Goal: Task Accomplishment & Management: Manage account settings

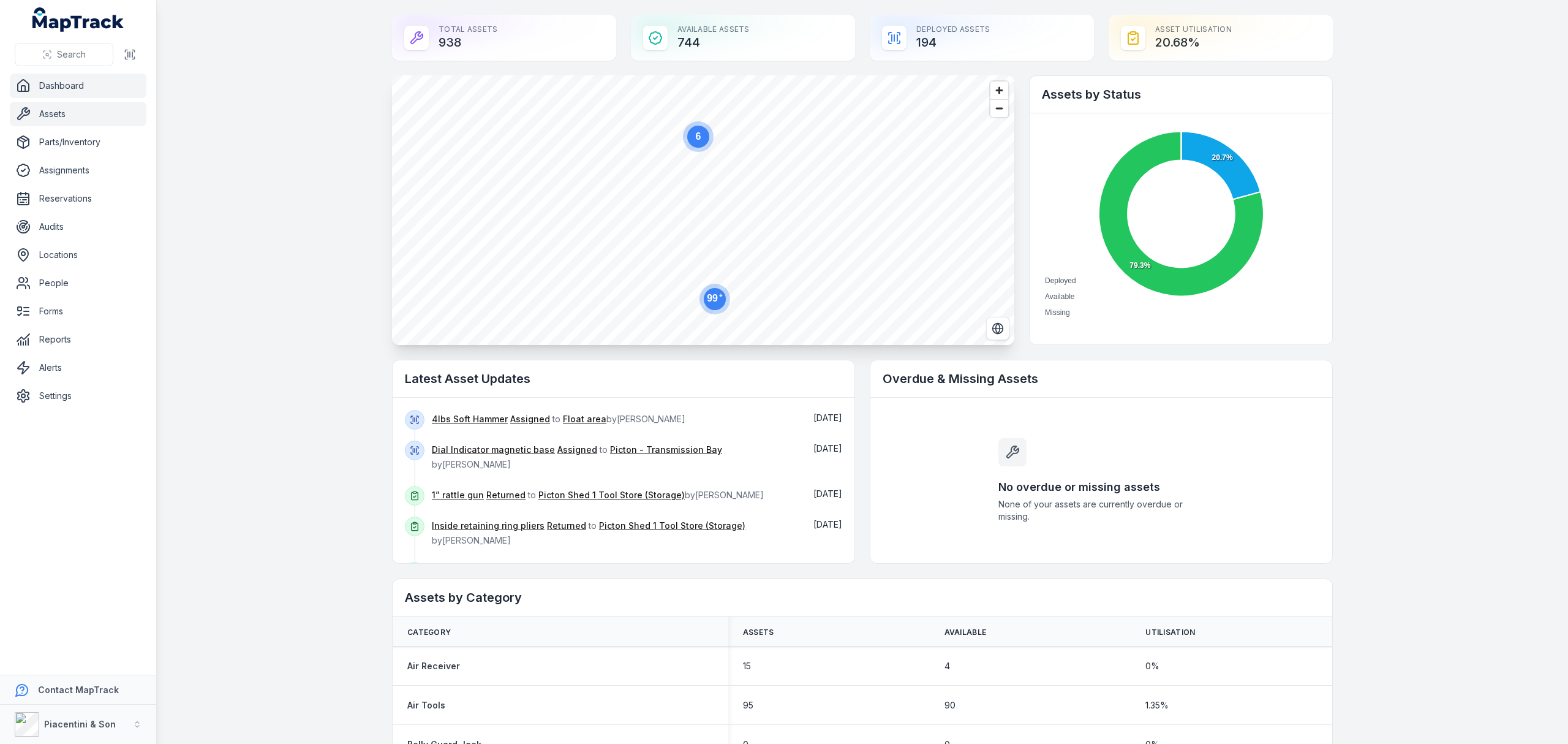
click at [57, 114] on link "Assets" at bounding box center [77, 114] width 136 height 25
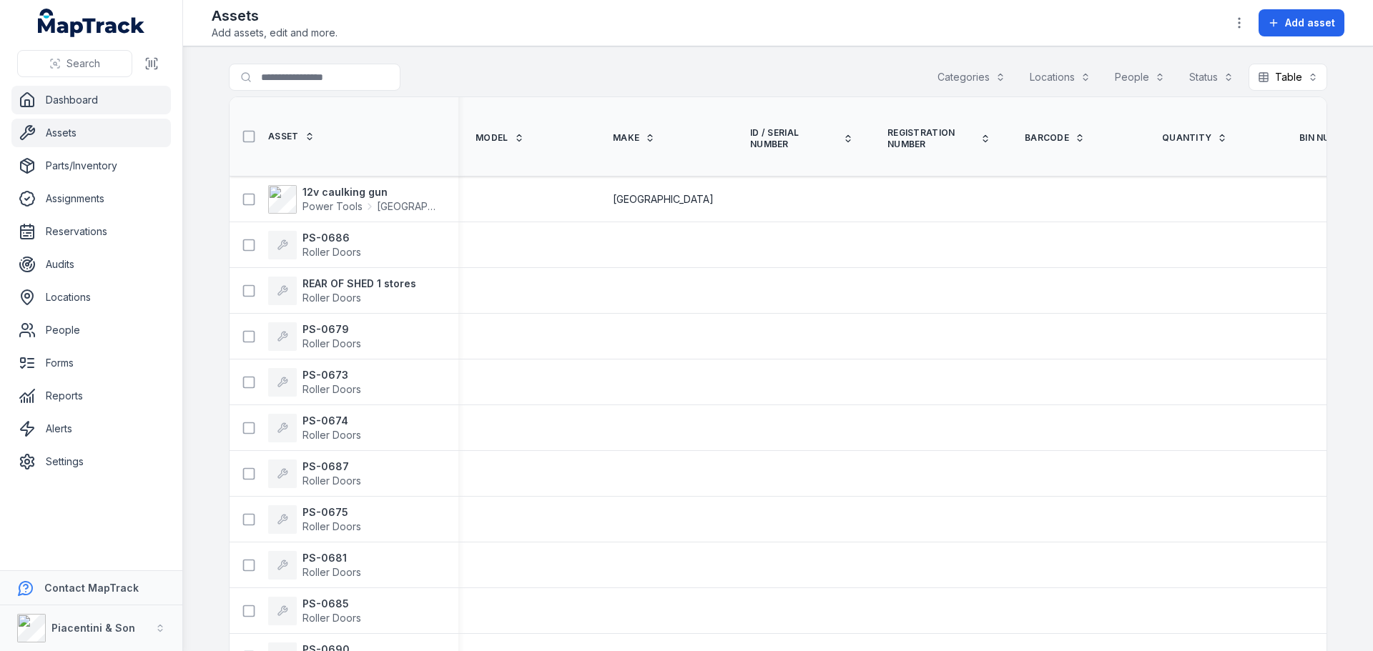
click at [62, 111] on link "Dashboard" at bounding box center [90, 100] width 159 height 29
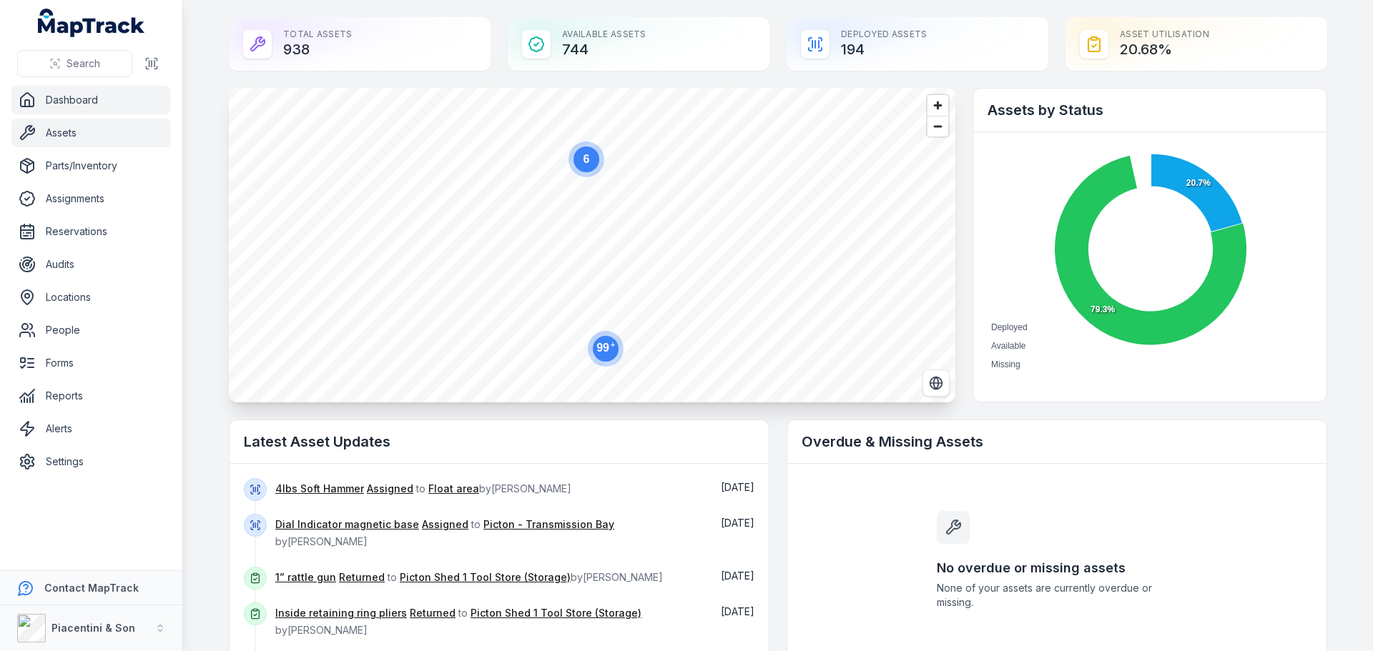
click at [69, 130] on link "Assets" at bounding box center [90, 133] width 159 height 29
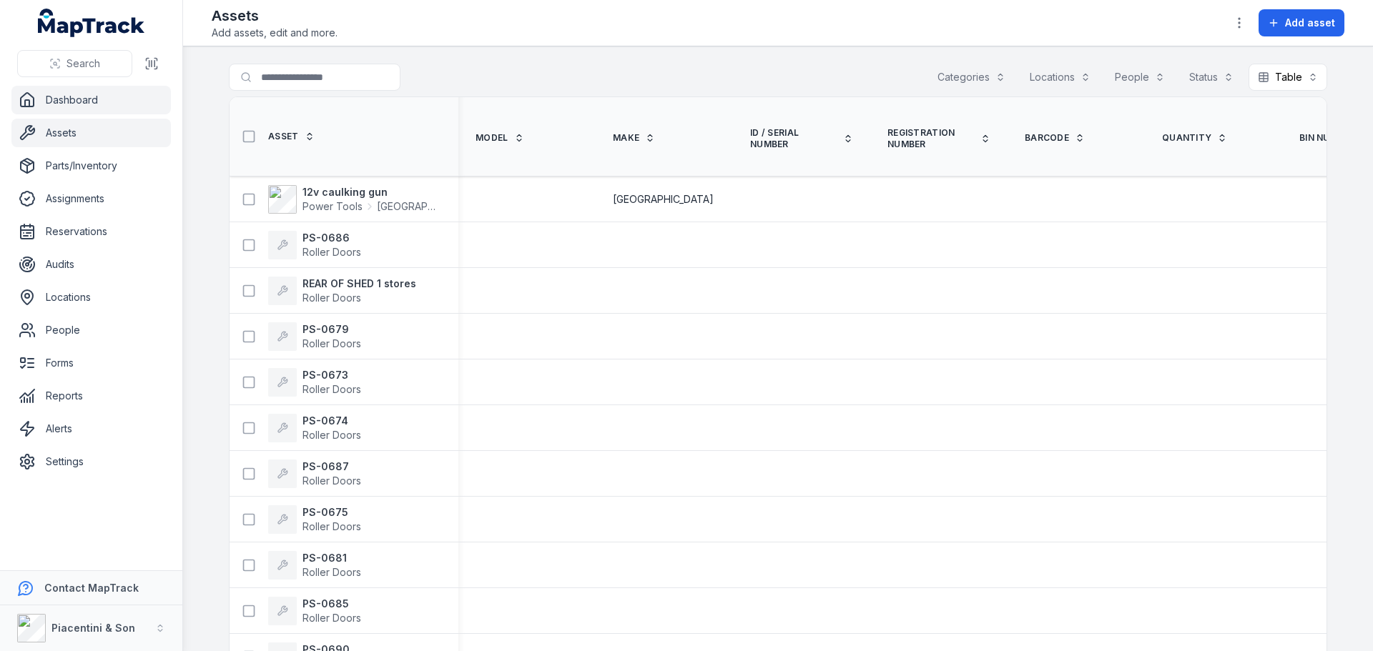
click at [75, 107] on link "Dashboard" at bounding box center [90, 100] width 159 height 29
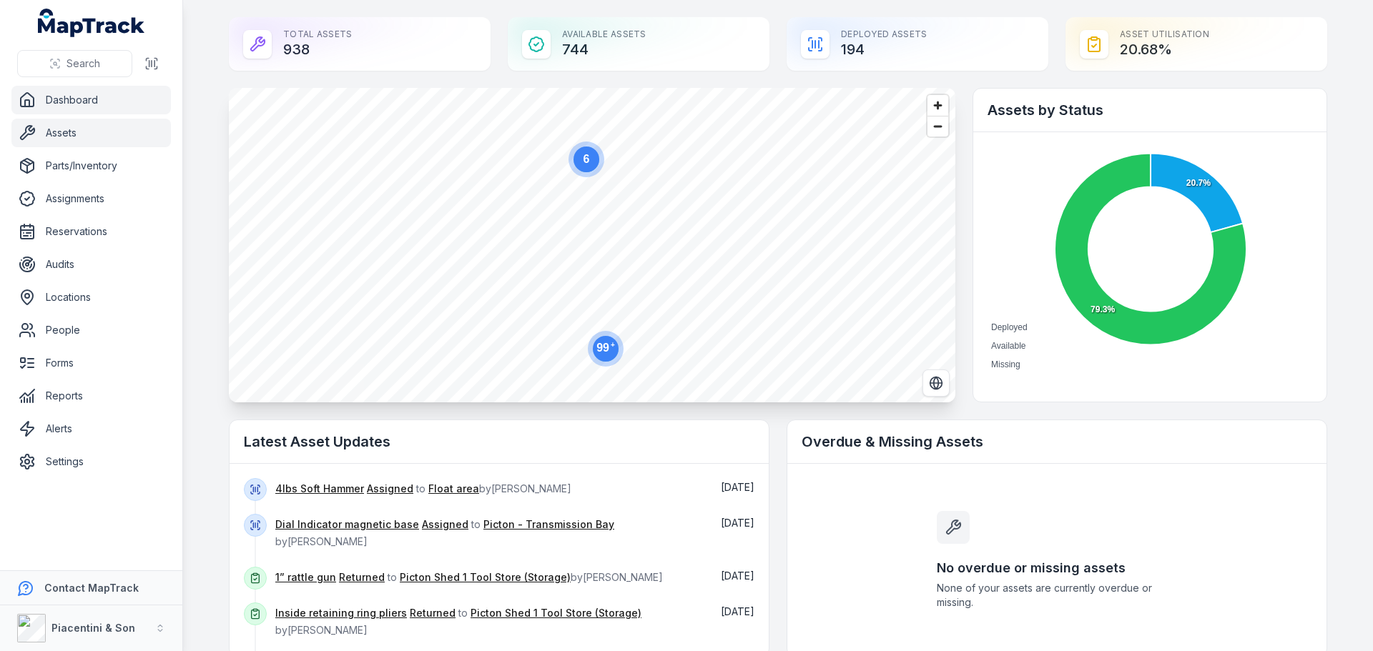
click at [77, 134] on link "Assets" at bounding box center [90, 133] width 159 height 29
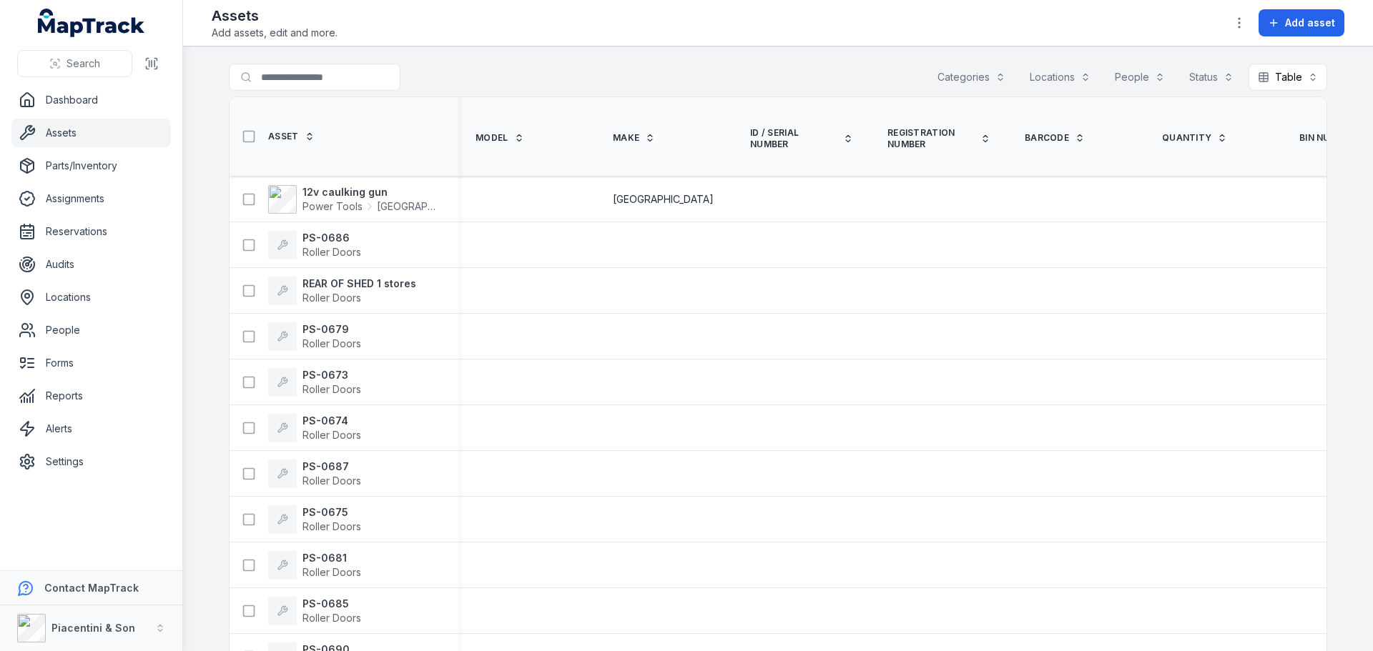
click at [967, 74] on button "Categories" at bounding box center [971, 77] width 87 height 27
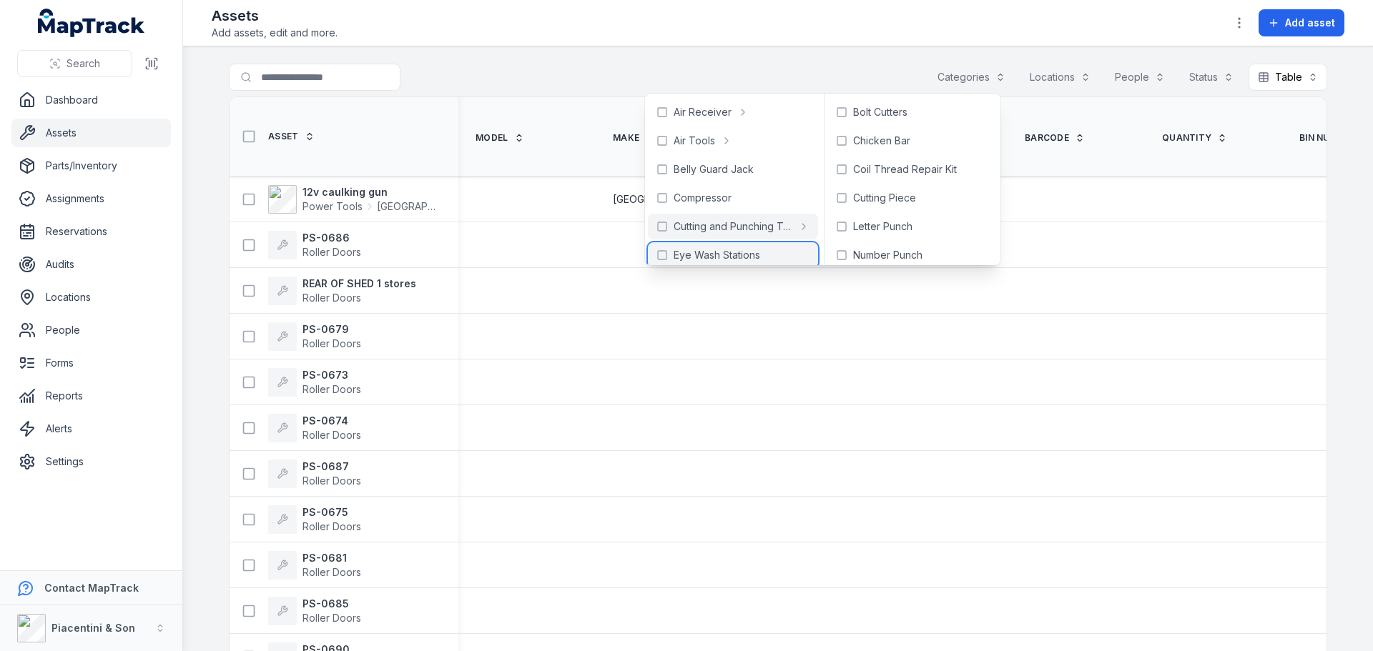
click at [725, 250] on span "Eye Wash Stations" at bounding box center [717, 255] width 87 height 14
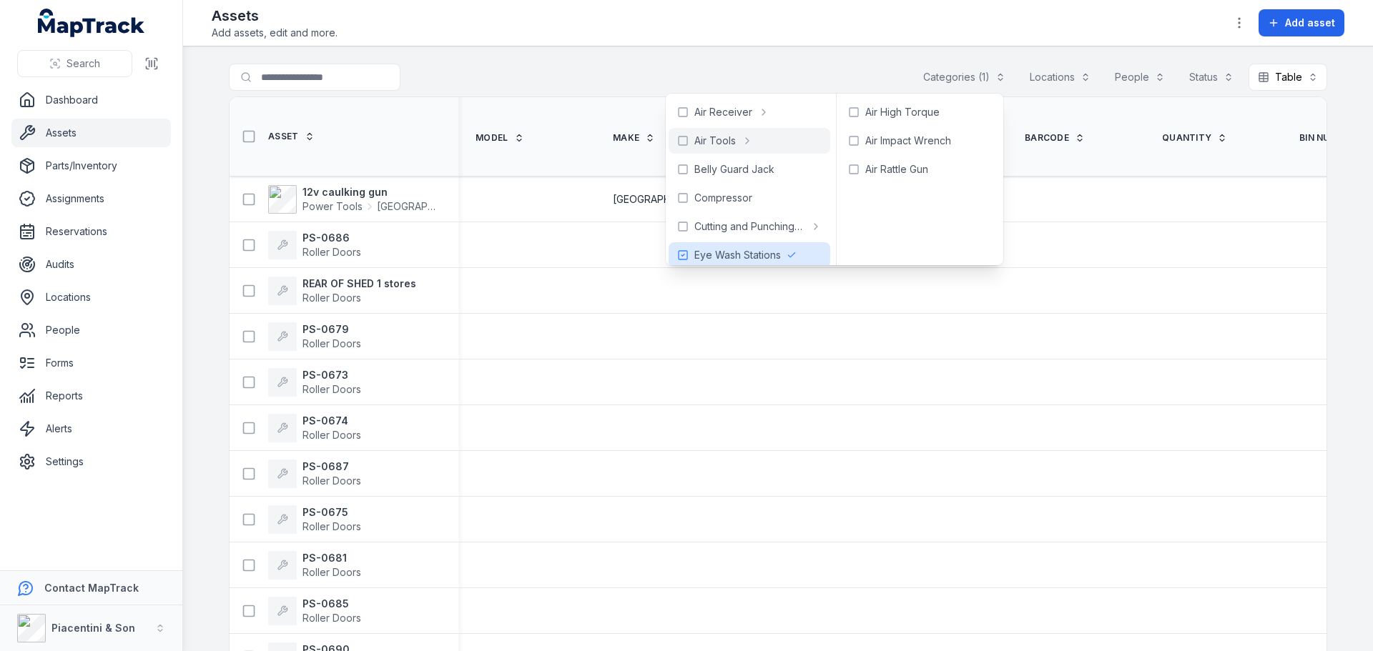
click at [1021, 50] on main "**********" at bounding box center [778, 348] width 1190 height 605
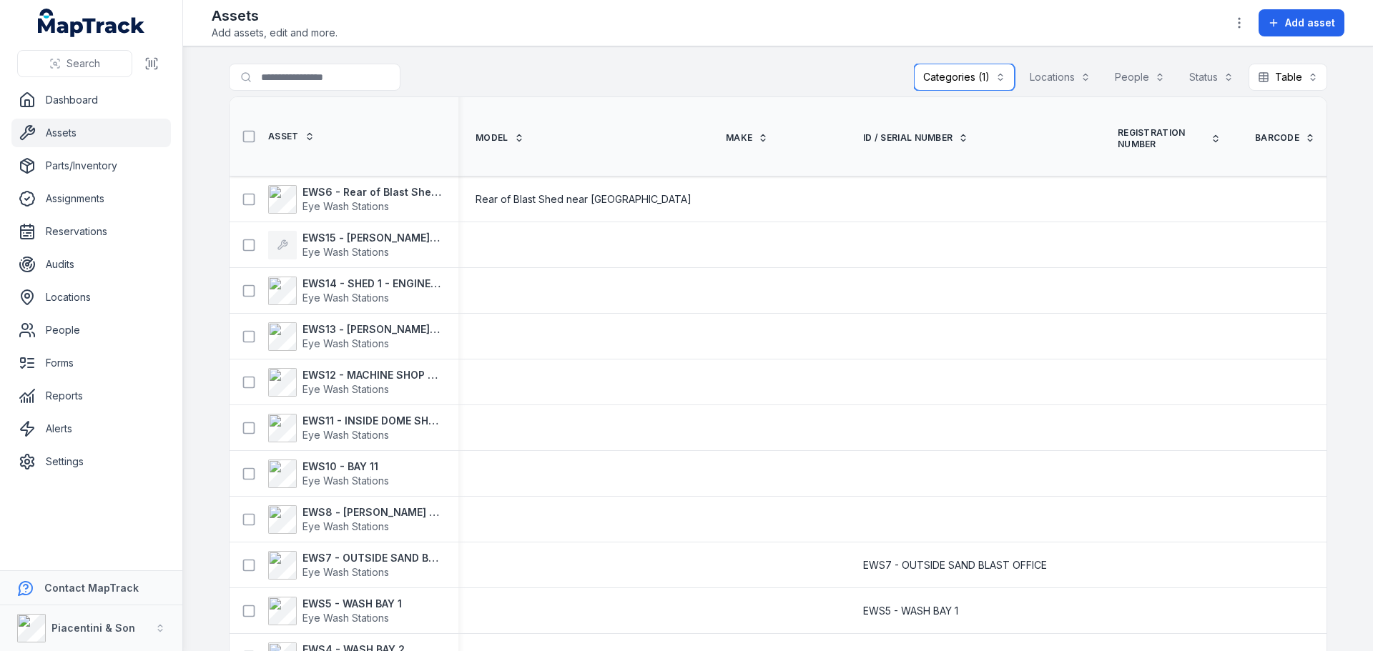
click at [944, 79] on button "Categories (1)" at bounding box center [964, 77] width 101 height 27
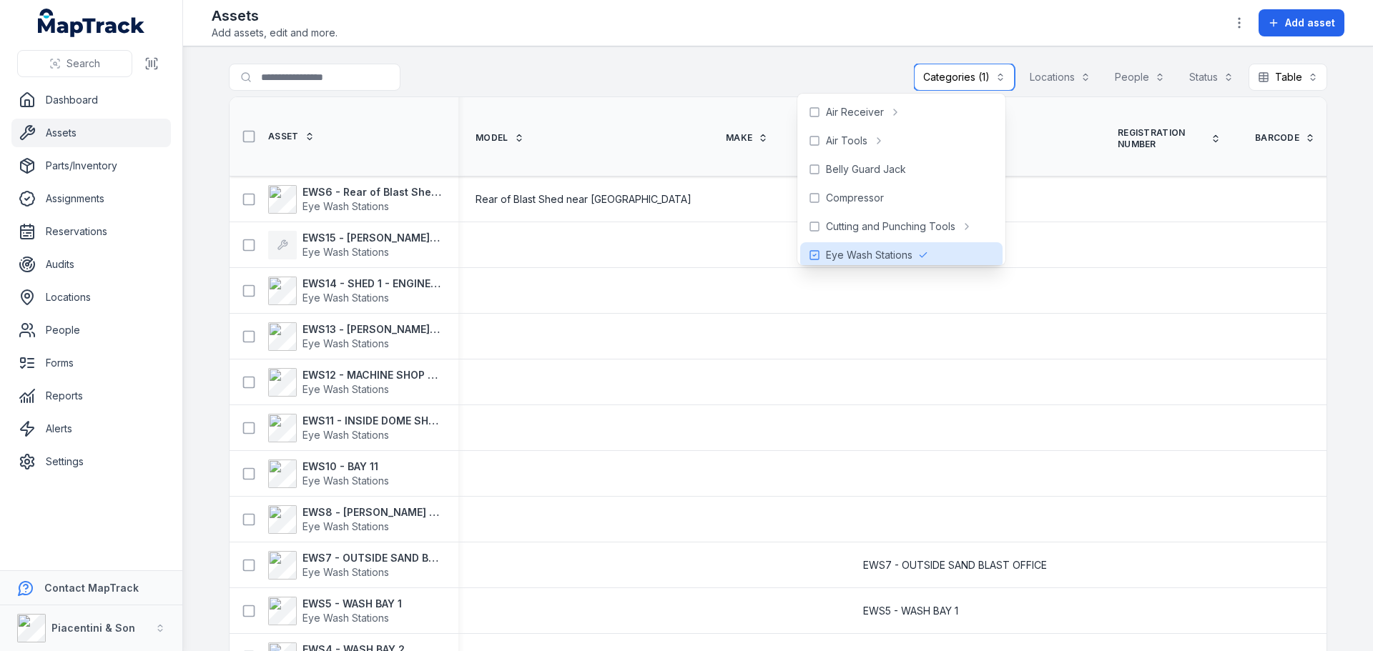
click at [944, 79] on button "Categories (1)" at bounding box center [964, 77] width 101 height 27
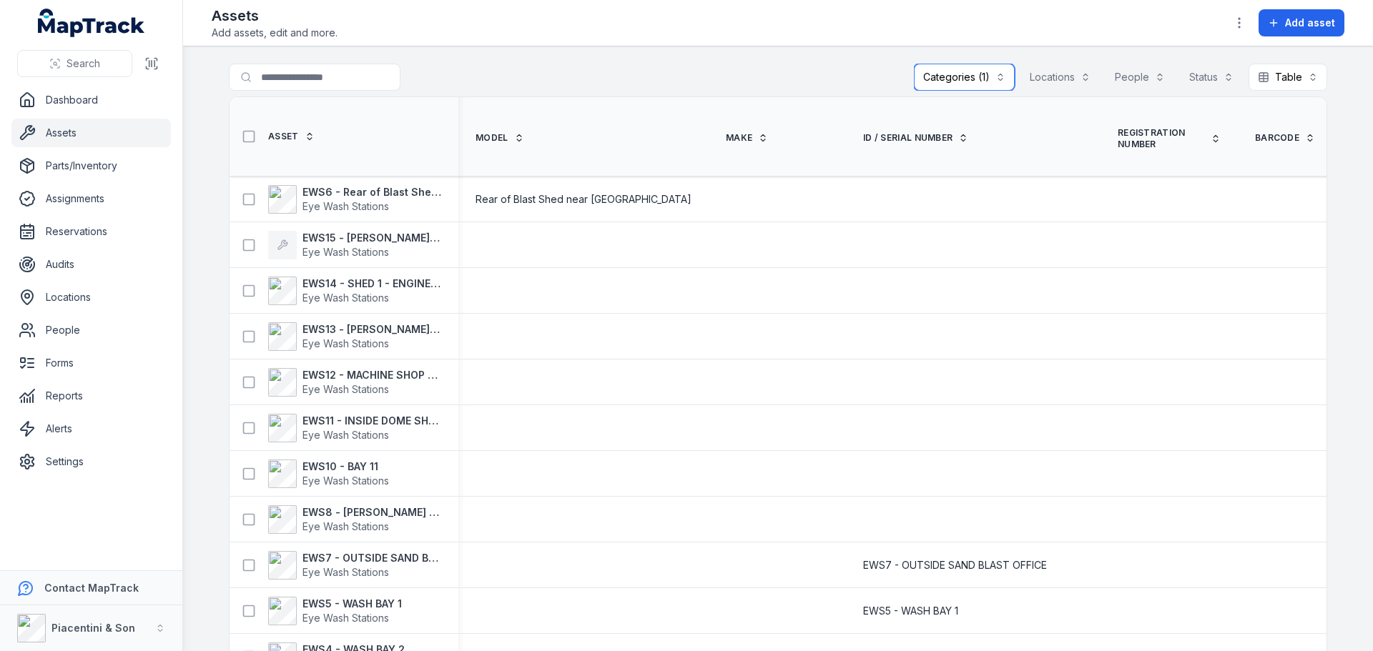
click at [944, 79] on button "Categories (1)" at bounding box center [964, 77] width 101 height 27
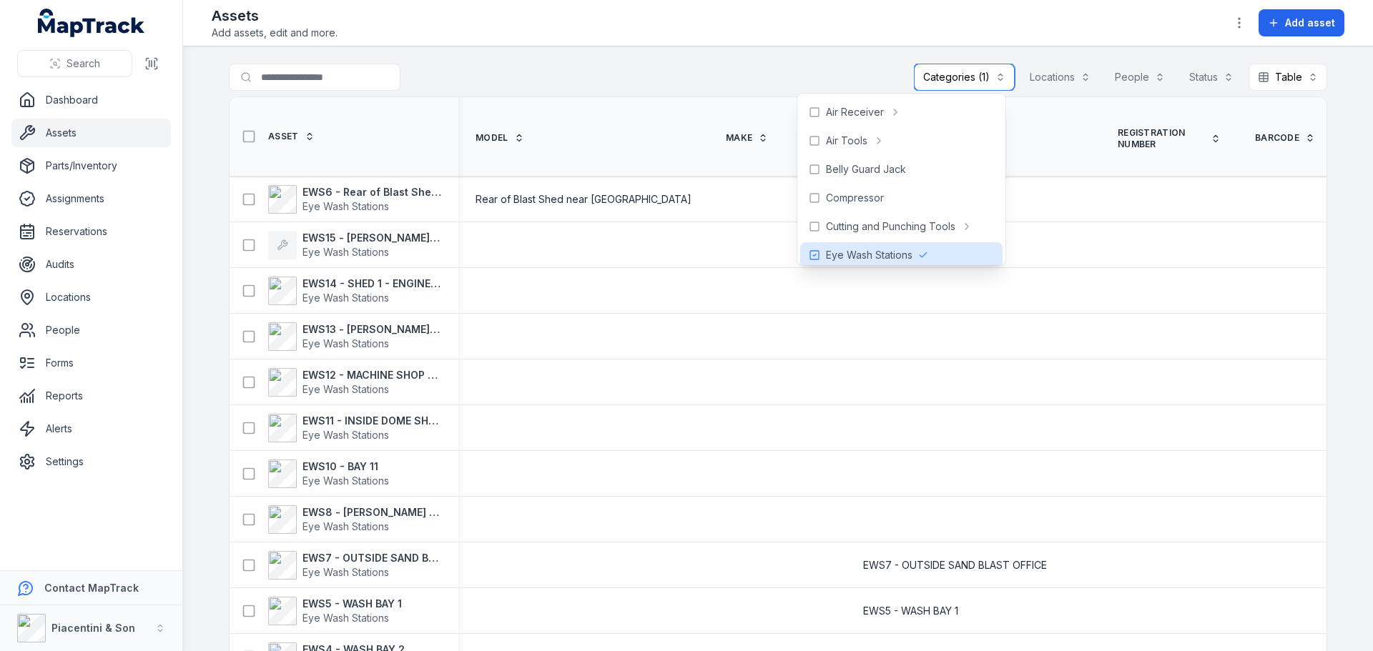
click at [944, 79] on button "Categories (1)" at bounding box center [964, 77] width 101 height 27
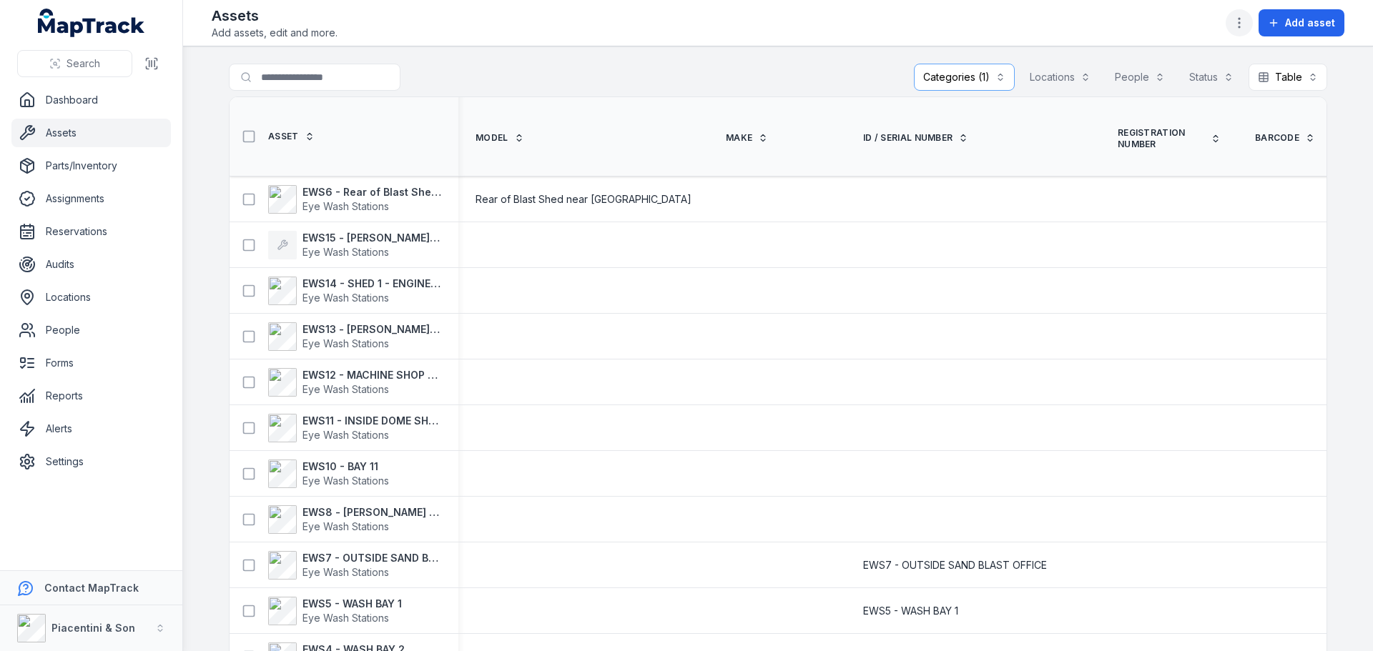
click at [1233, 19] on icon "button" at bounding box center [1239, 23] width 14 height 14
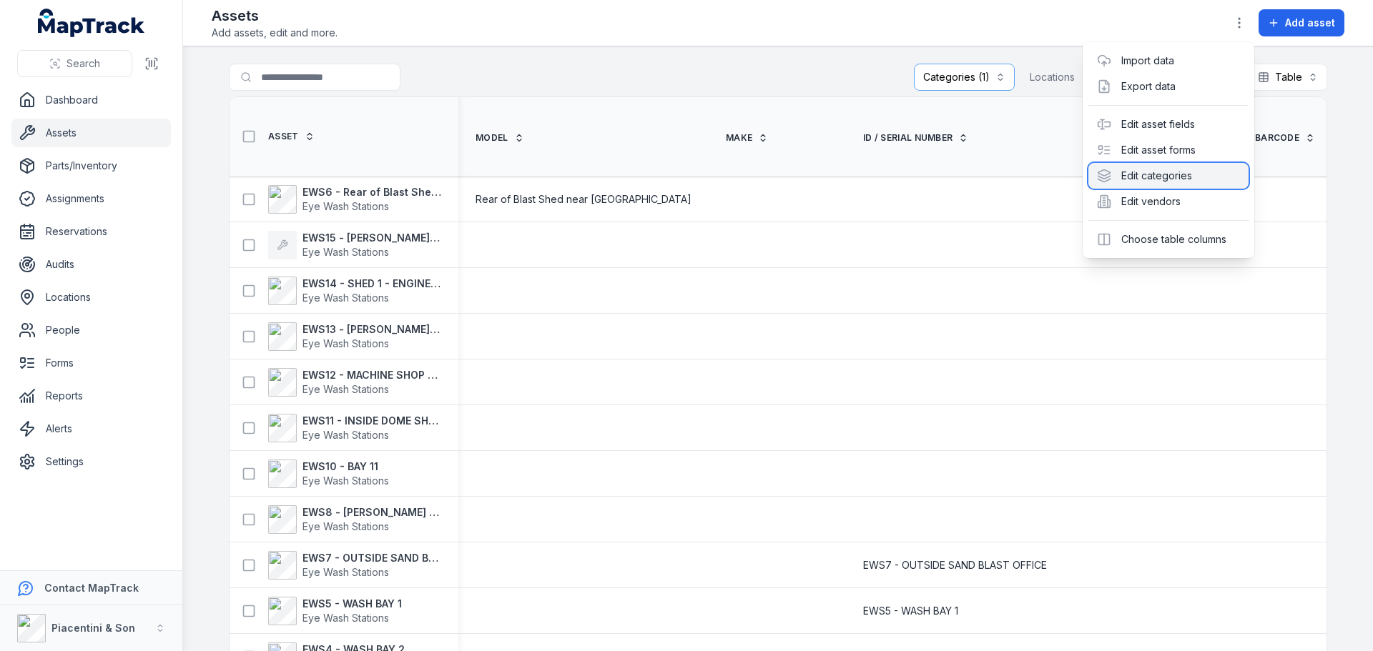
click at [1182, 168] on div "Edit categories" at bounding box center [1168, 176] width 160 height 26
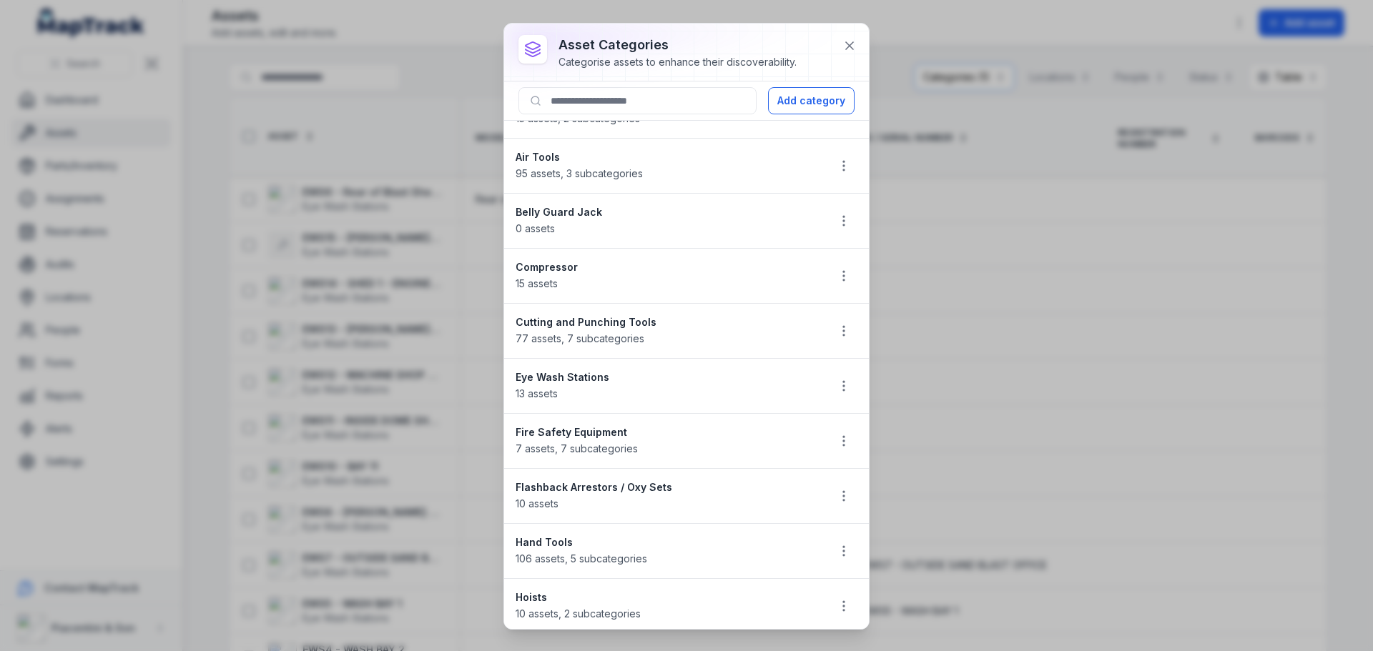
scroll to position [72, 0]
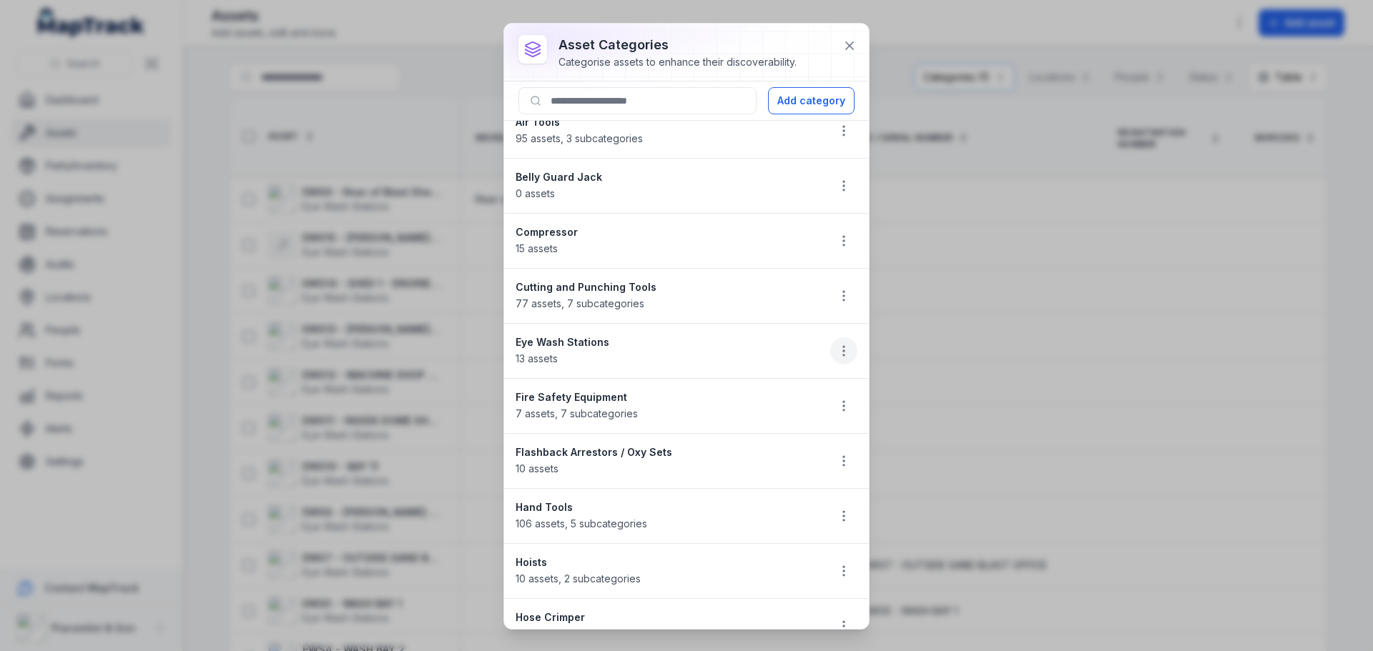
click at [837, 345] on icon "button" at bounding box center [844, 351] width 14 height 14
click at [808, 383] on div "Edit" at bounding box center [761, 389] width 160 height 26
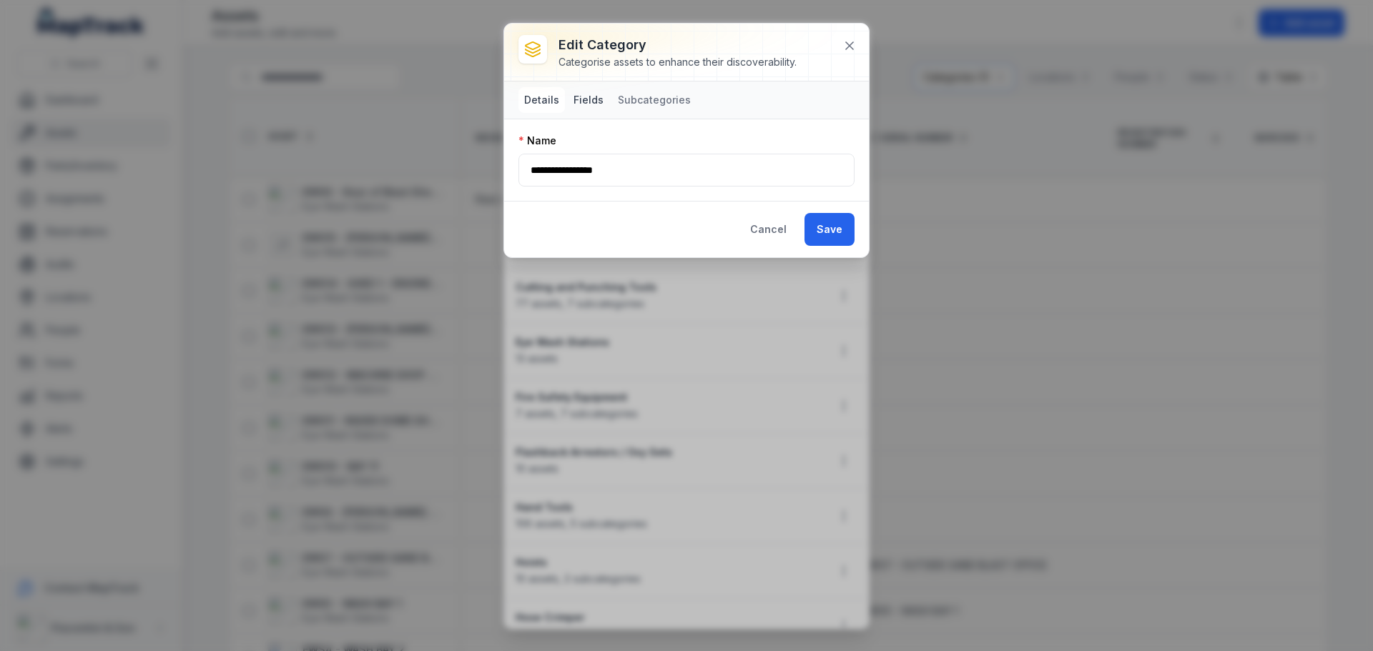
click at [588, 105] on button "Fields" at bounding box center [588, 100] width 41 height 26
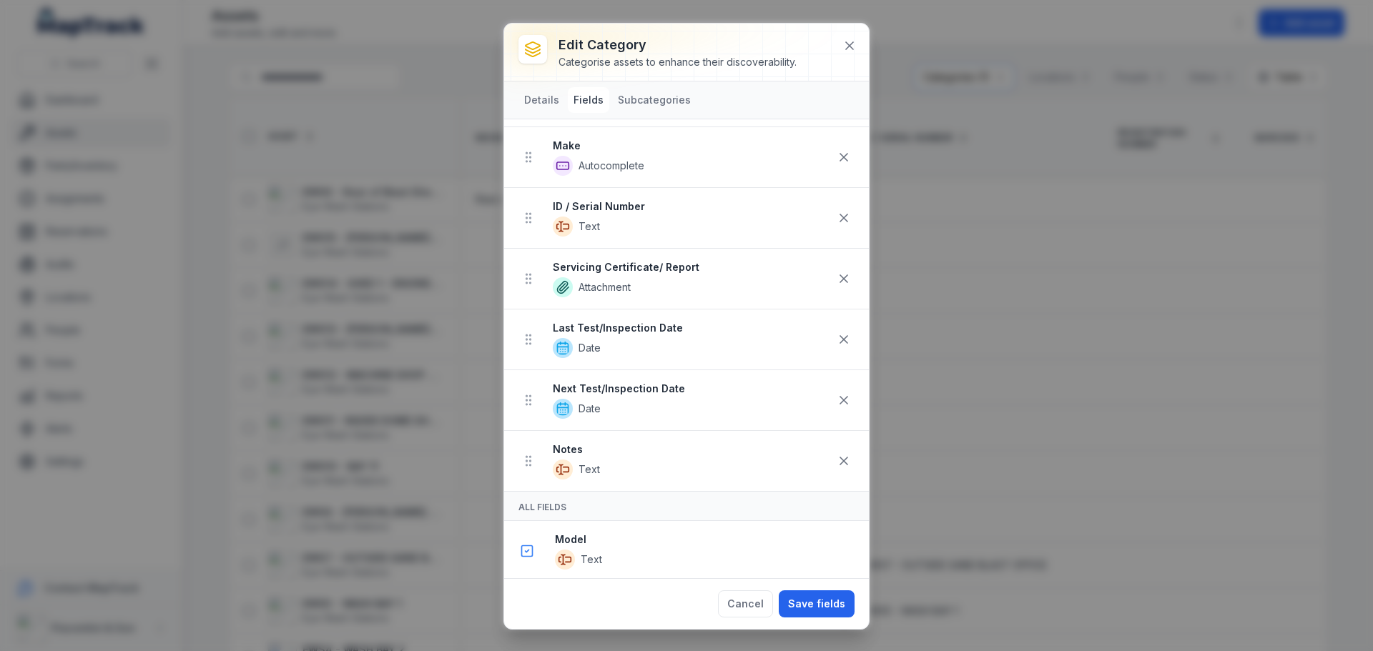
scroll to position [143, 0]
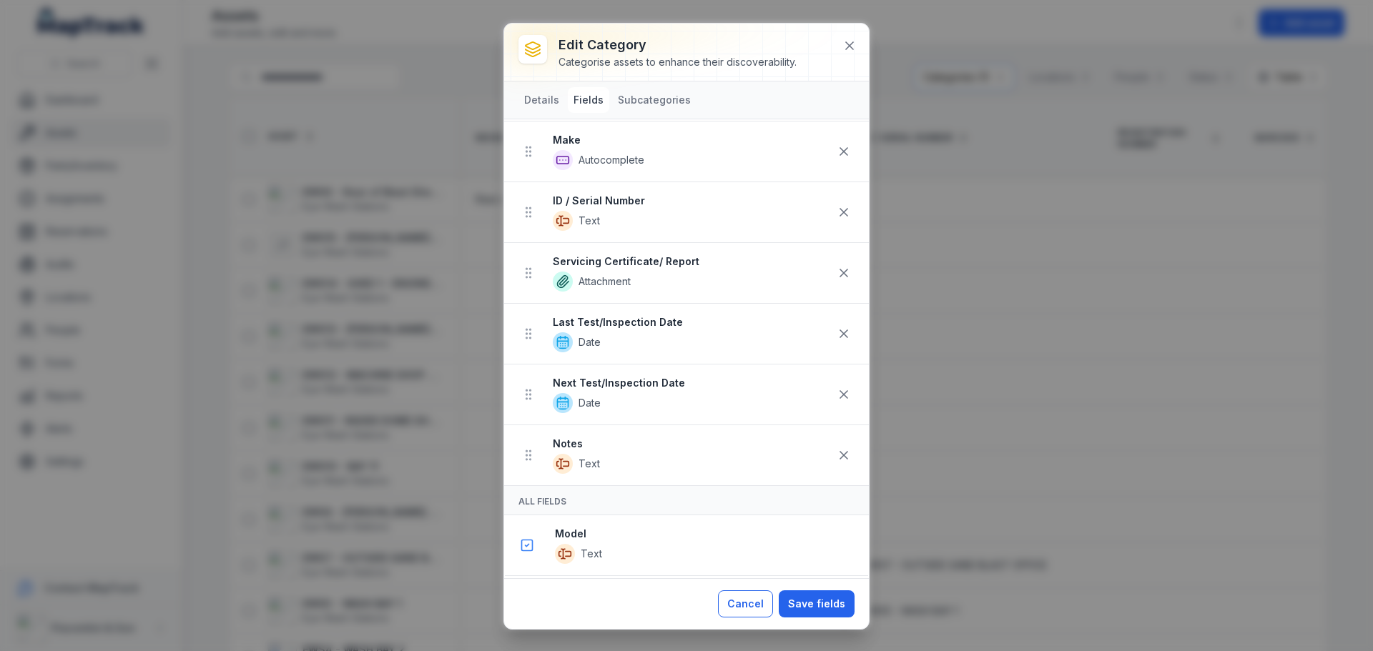
click at [739, 606] on button "Cancel" at bounding box center [745, 604] width 55 height 27
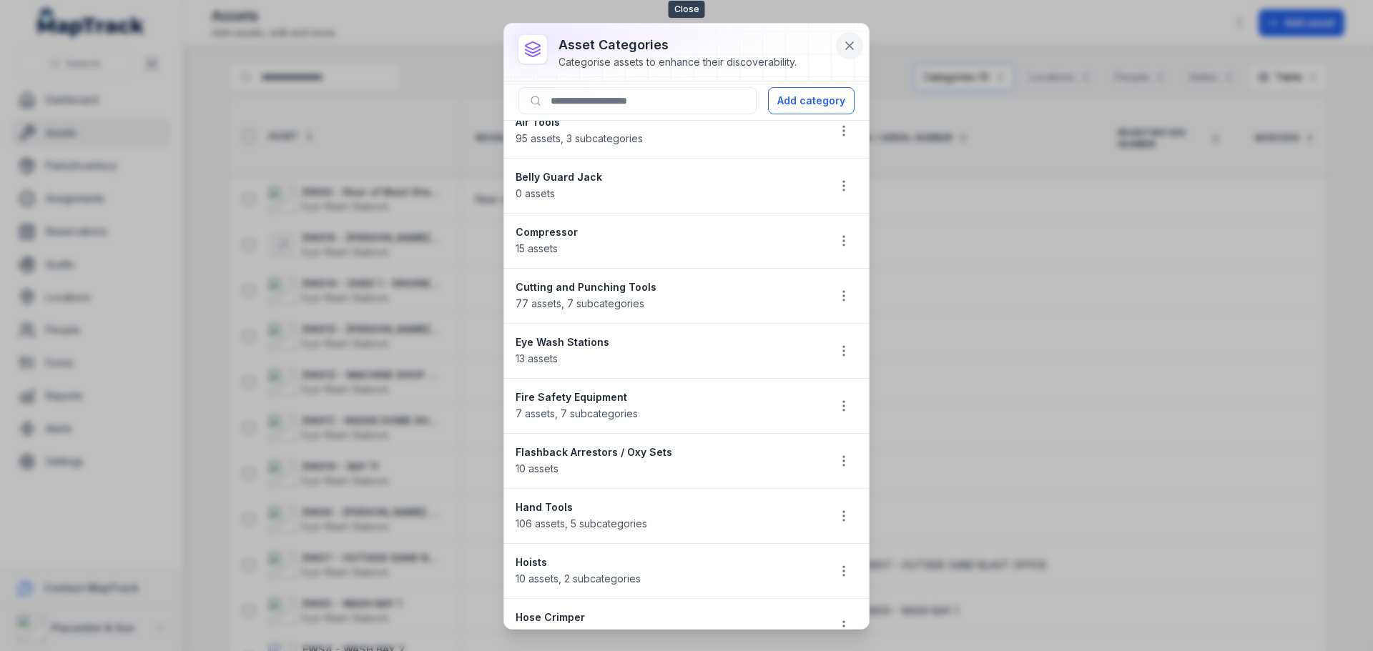
click at [847, 50] on icon at bounding box center [849, 46] width 14 height 14
